Goal: Information Seeking & Learning: Learn about a topic

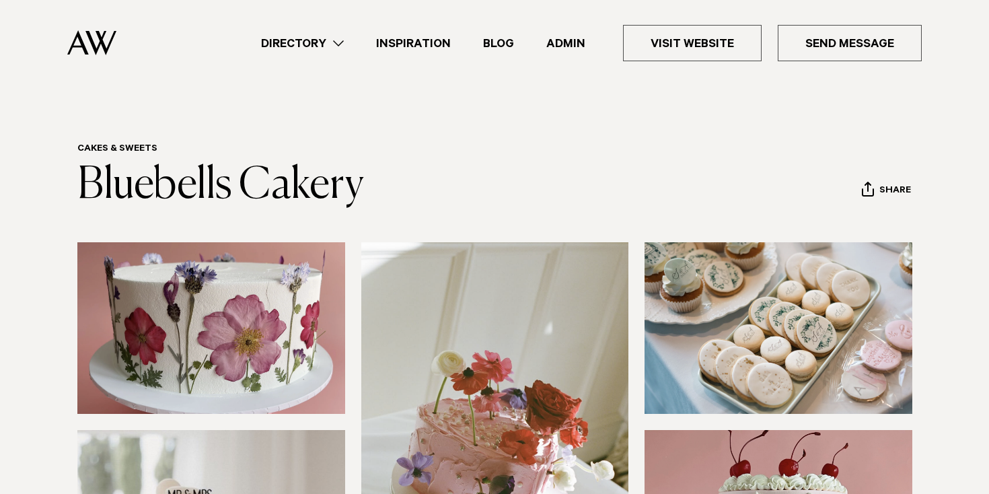
scroll to position [70, 0]
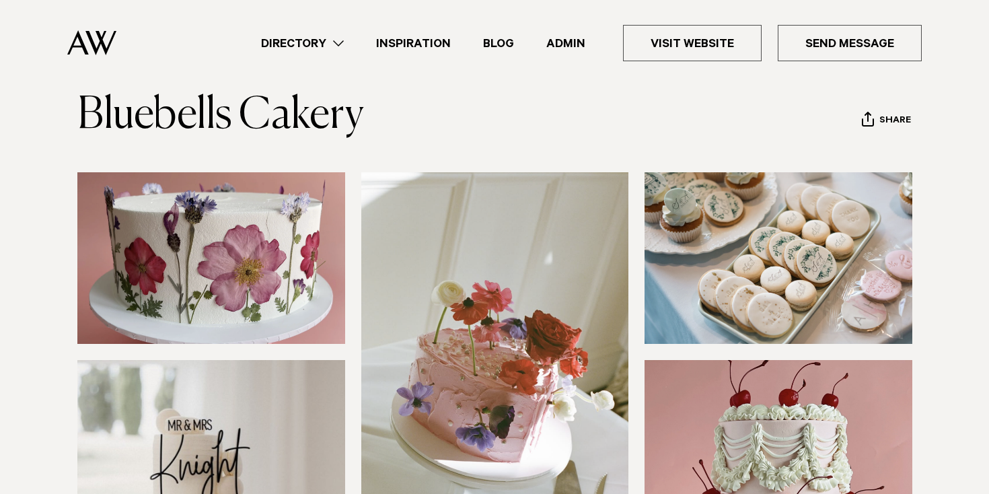
click at [298, 46] on link "Directory" at bounding box center [302, 43] width 115 height 18
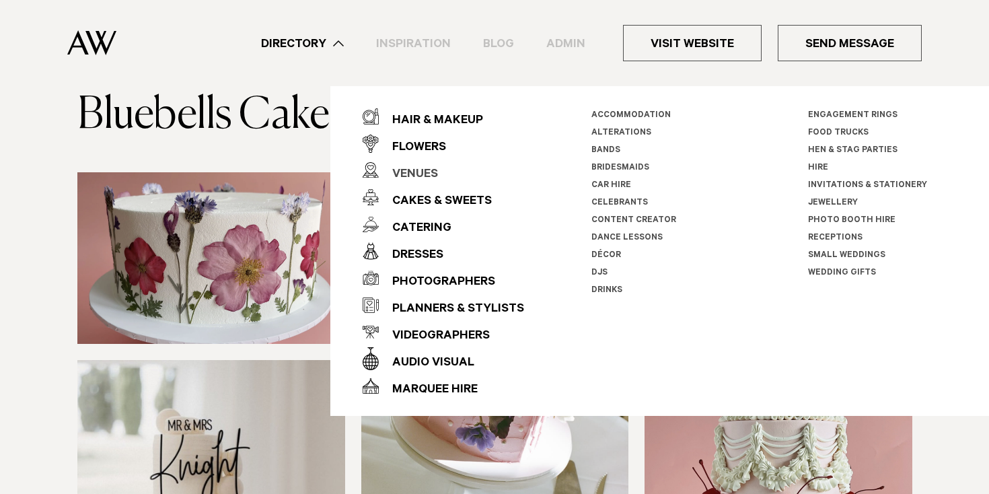
click at [397, 176] on div "Venues" at bounding box center [408, 175] width 59 height 27
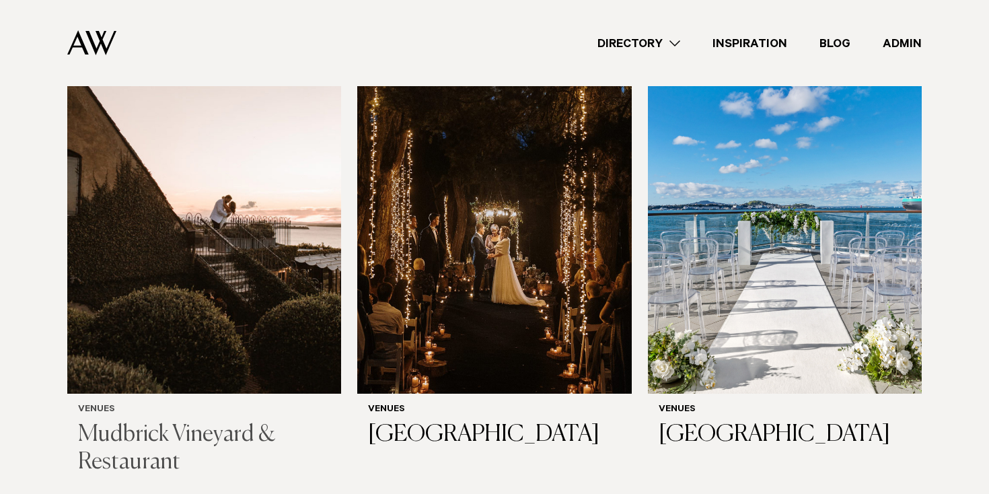
scroll to position [4433, 0]
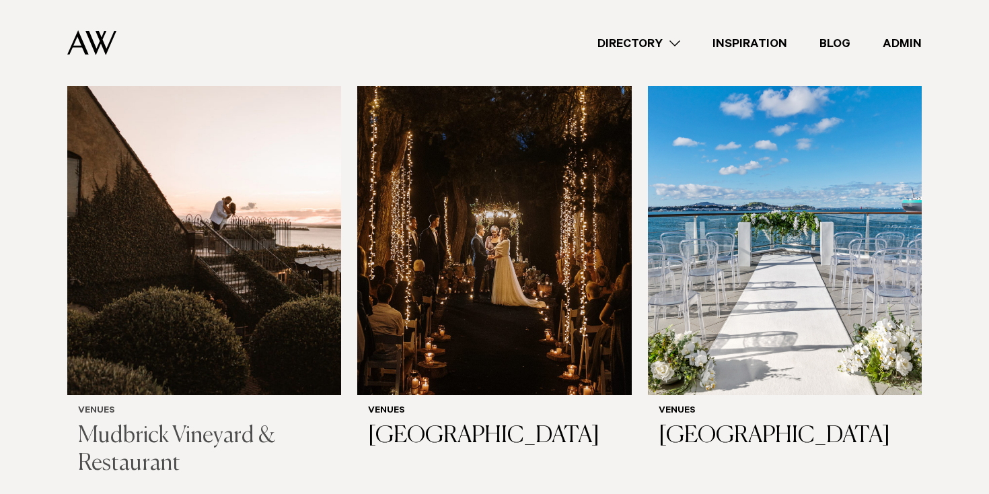
click at [238, 202] on img at bounding box center [204, 211] width 274 height 367
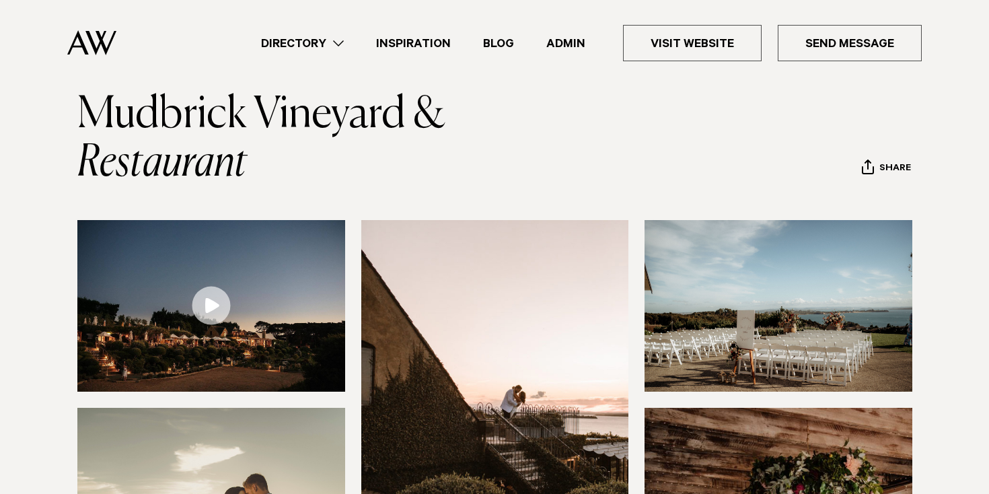
scroll to position [71, 0]
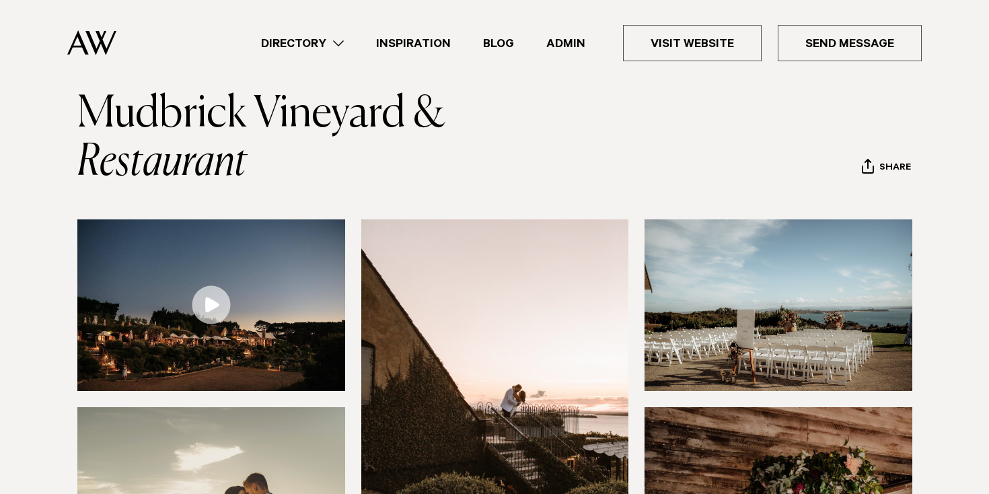
click at [316, 50] on link "Directory" at bounding box center [302, 43] width 115 height 18
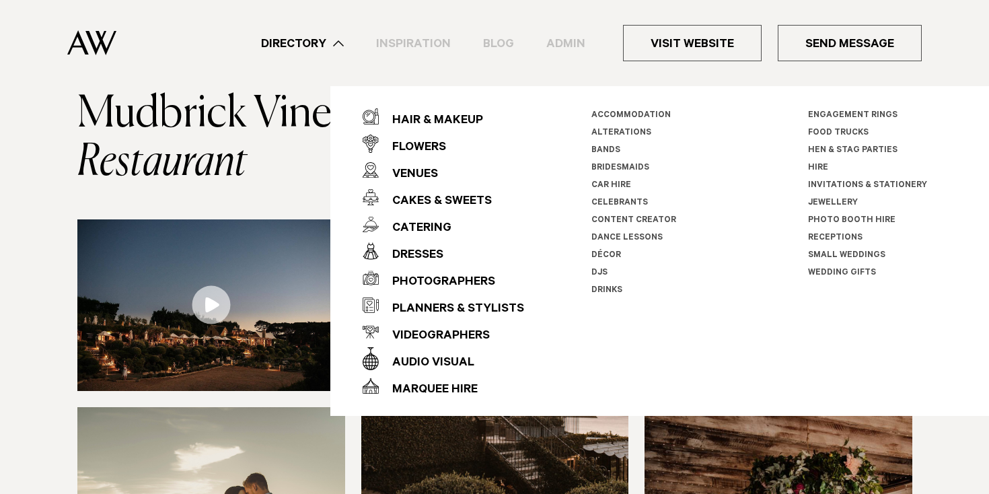
click at [422, 244] on div "Dresses" at bounding box center [411, 255] width 65 height 27
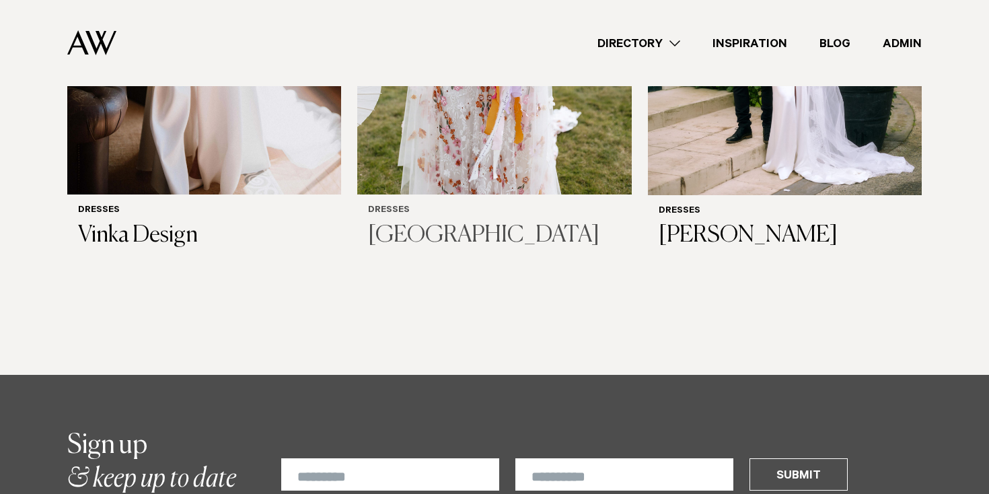
scroll to position [1117, 0]
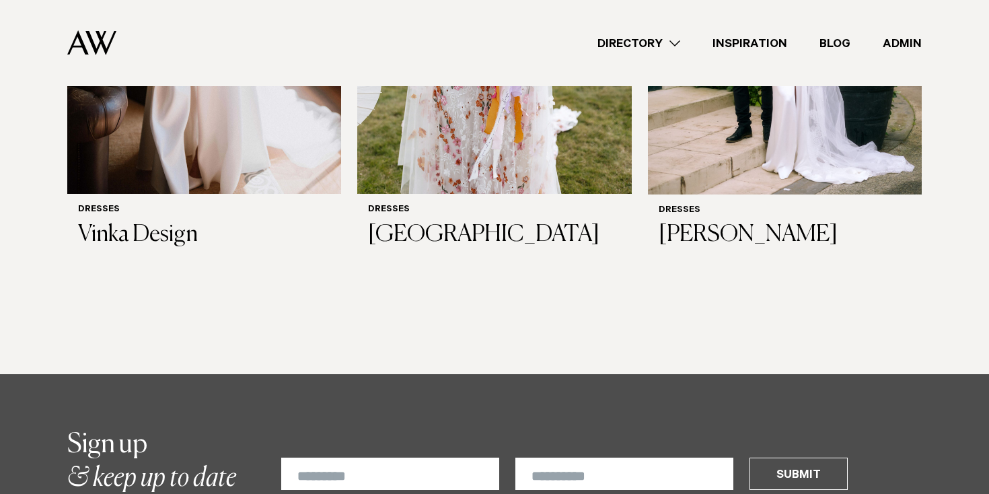
drag, startPoint x: 647, startPoint y: 44, endPoint x: 644, endPoint y: 52, distance: 8.5
click at [647, 43] on link "Directory" at bounding box center [638, 43] width 115 height 18
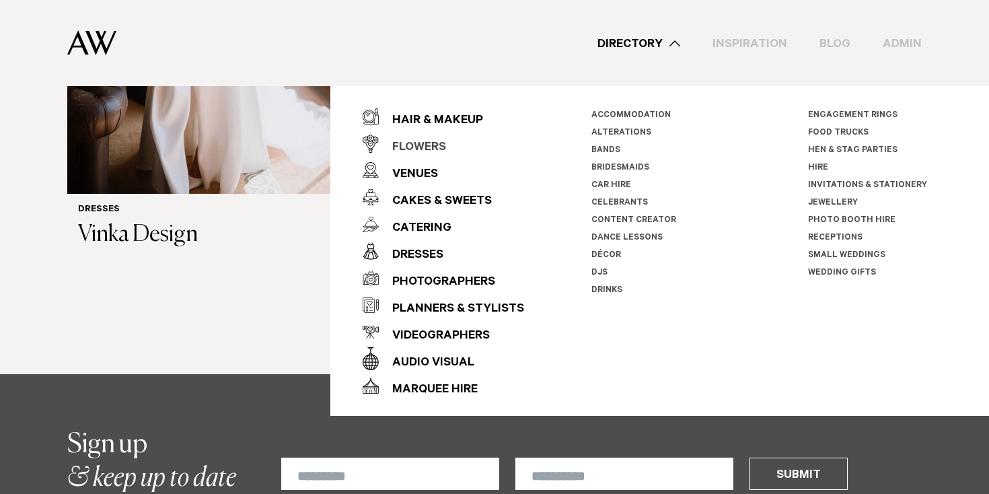
click at [423, 148] on div "Flowers" at bounding box center [412, 148] width 67 height 27
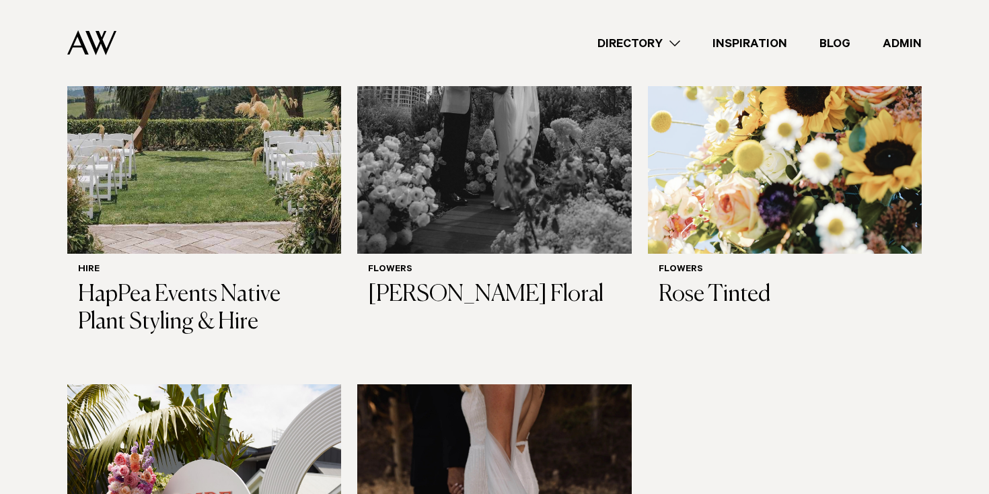
scroll to position [1593, 0]
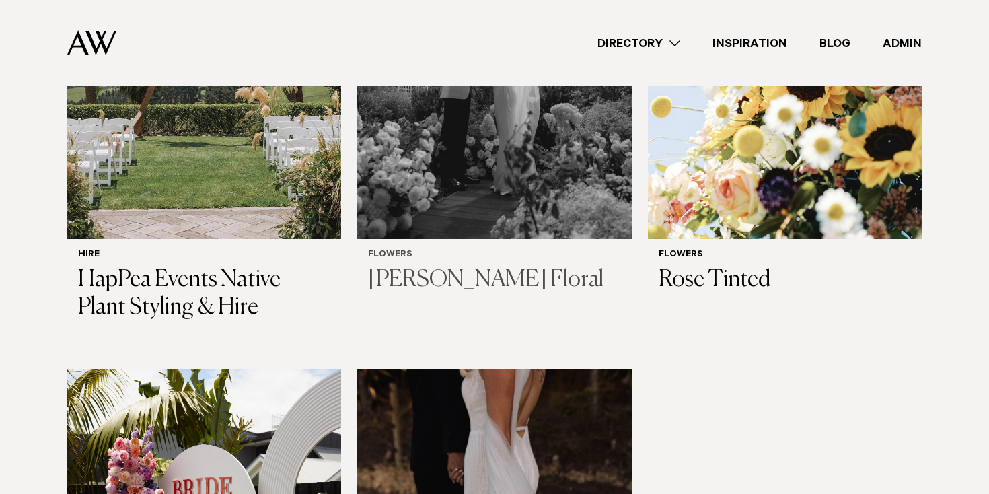
click at [483, 139] on img at bounding box center [494, 54] width 274 height 367
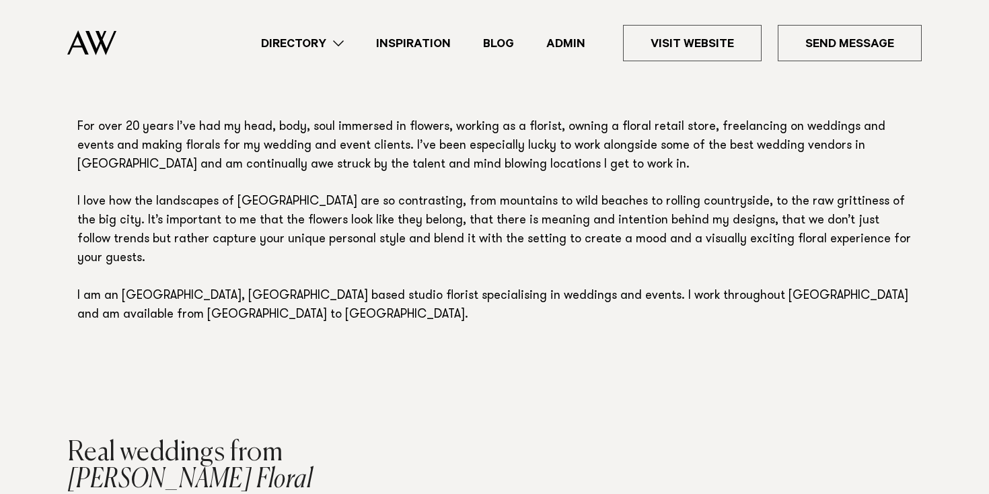
scroll to position [861, 0]
drag, startPoint x: 326, startPoint y: 65, endPoint x: 323, endPoint y: 51, distance: 13.7
click at [326, 64] on div "Directory Hair & Makeup Flowers Venues Cakes & Sweets" at bounding box center [524, 43] width 795 height 86
click at [343, 43] on link "Directory" at bounding box center [302, 43] width 115 height 18
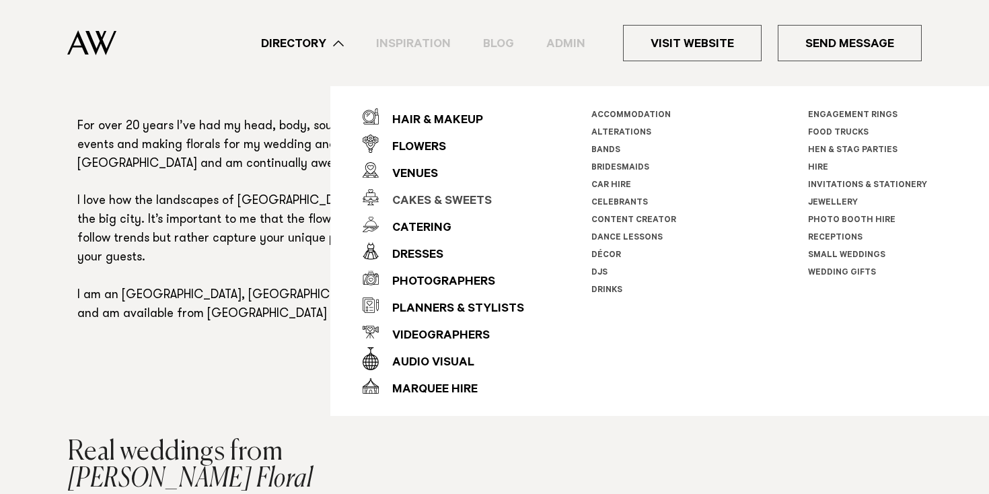
click at [431, 203] on div "Cakes & Sweets" at bounding box center [435, 201] width 113 height 27
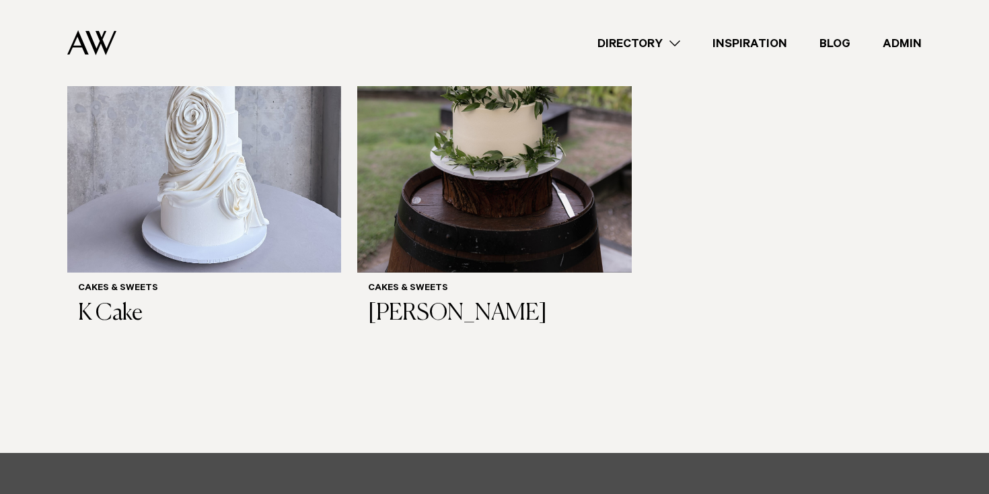
scroll to position [1075, 0]
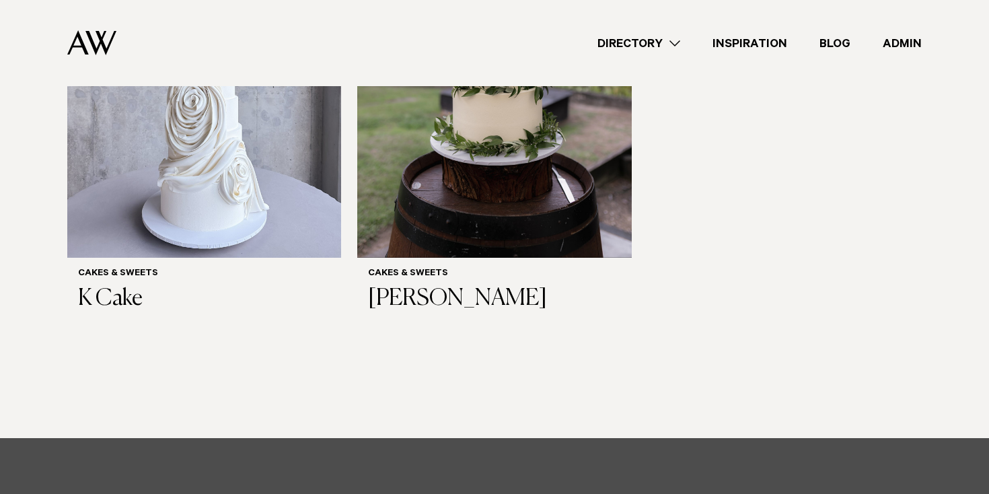
click at [664, 35] on link "Directory" at bounding box center [638, 43] width 115 height 18
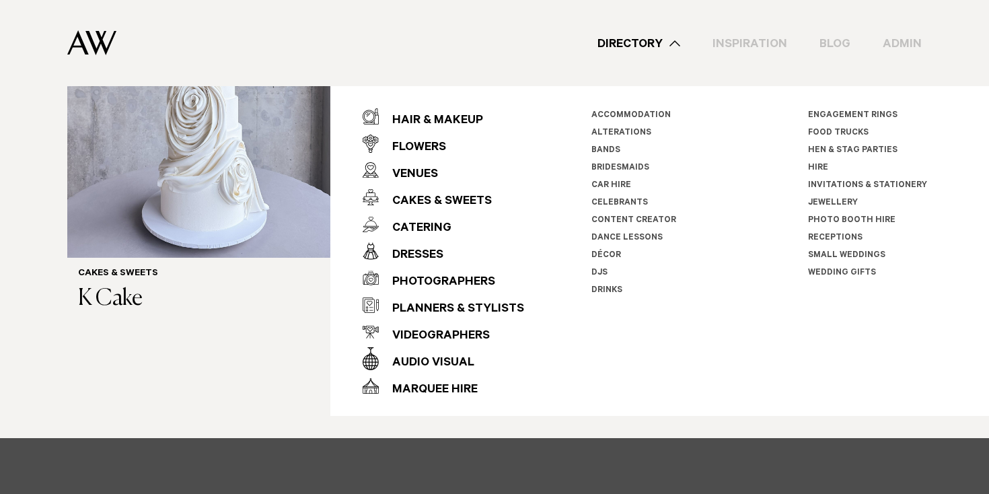
click at [454, 279] on div "Photographers" at bounding box center [437, 282] width 116 height 27
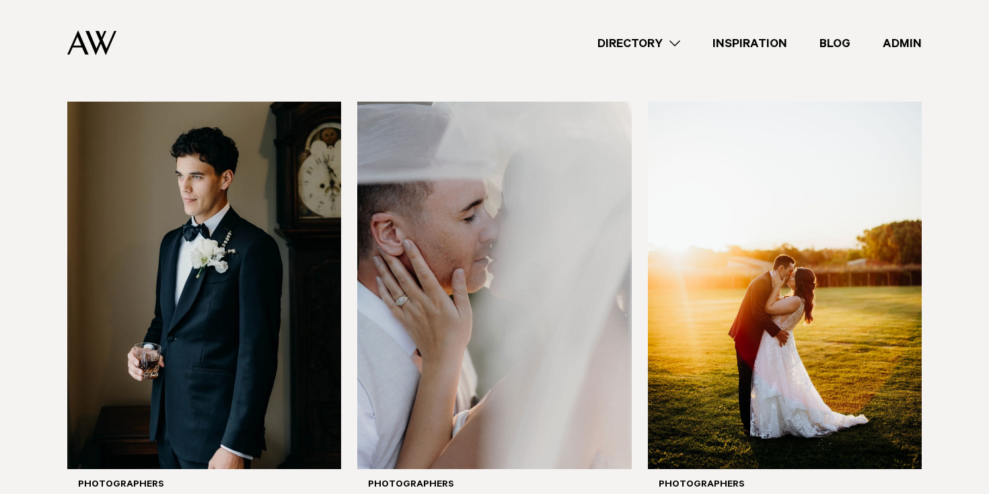
scroll to position [2461, 0]
